Goal: Task Accomplishment & Management: Manage account settings

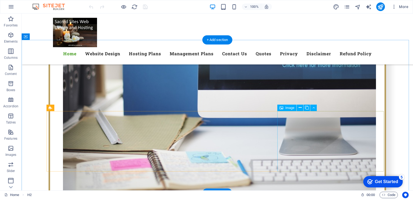
scroll to position [944, 0]
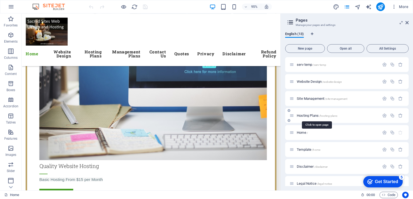
click at [307, 115] on span "Hosting Plans /hosting-plans" at bounding box center [317, 116] width 41 height 4
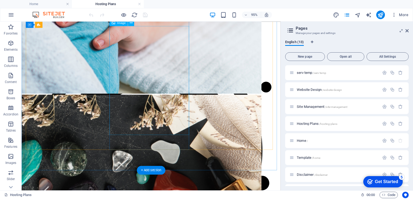
scroll to position [733, 0]
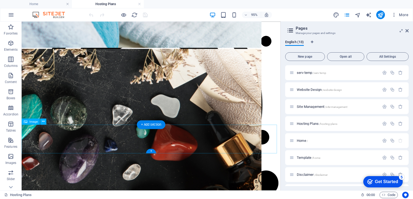
click at [43, 121] on icon at bounding box center [43, 121] width 3 height 5
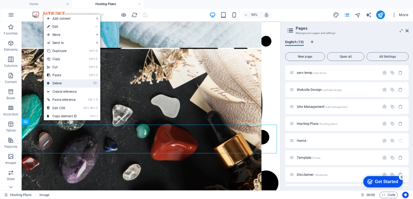
click at [63, 84] on link "⌦ Delete" at bounding box center [62, 83] width 36 height 8
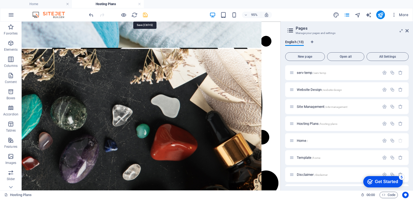
click at [146, 15] on icon "save" at bounding box center [145, 15] width 6 height 6
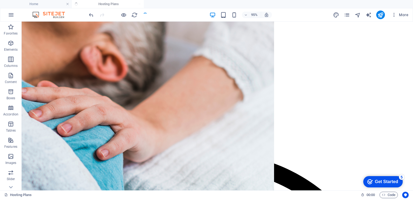
scroll to position [748, 0]
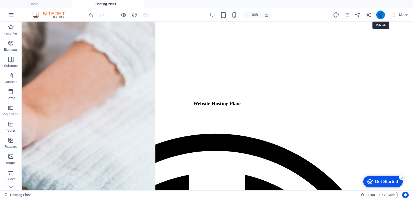
click at [379, 15] on icon "publish" at bounding box center [380, 15] width 6 height 6
